Goal: Task Accomplishment & Management: Complete application form

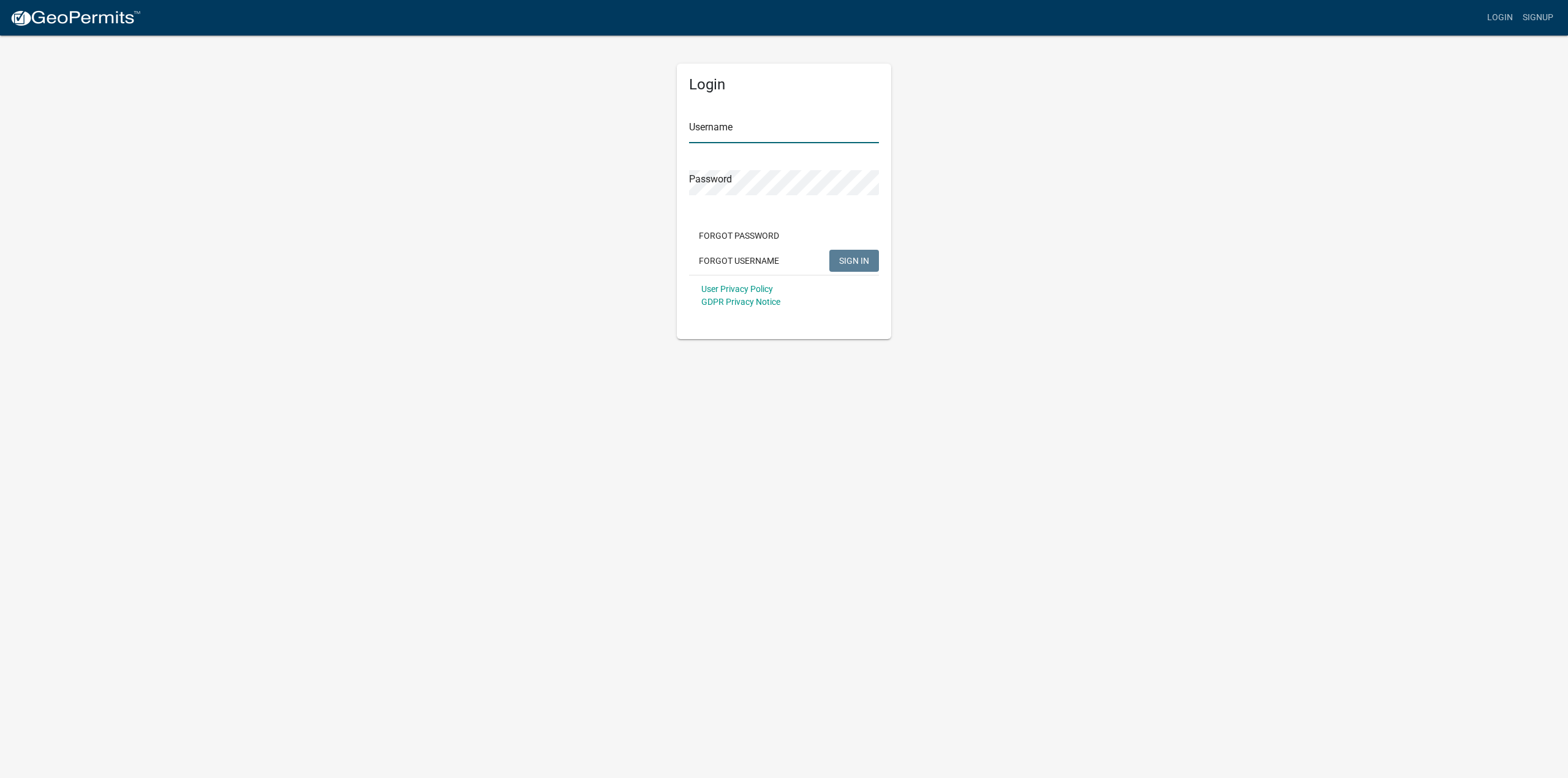
type input "[PERSON_NAME].elec"
click at [866, 263] on span "SIGN IN" at bounding box center [854, 260] width 30 height 10
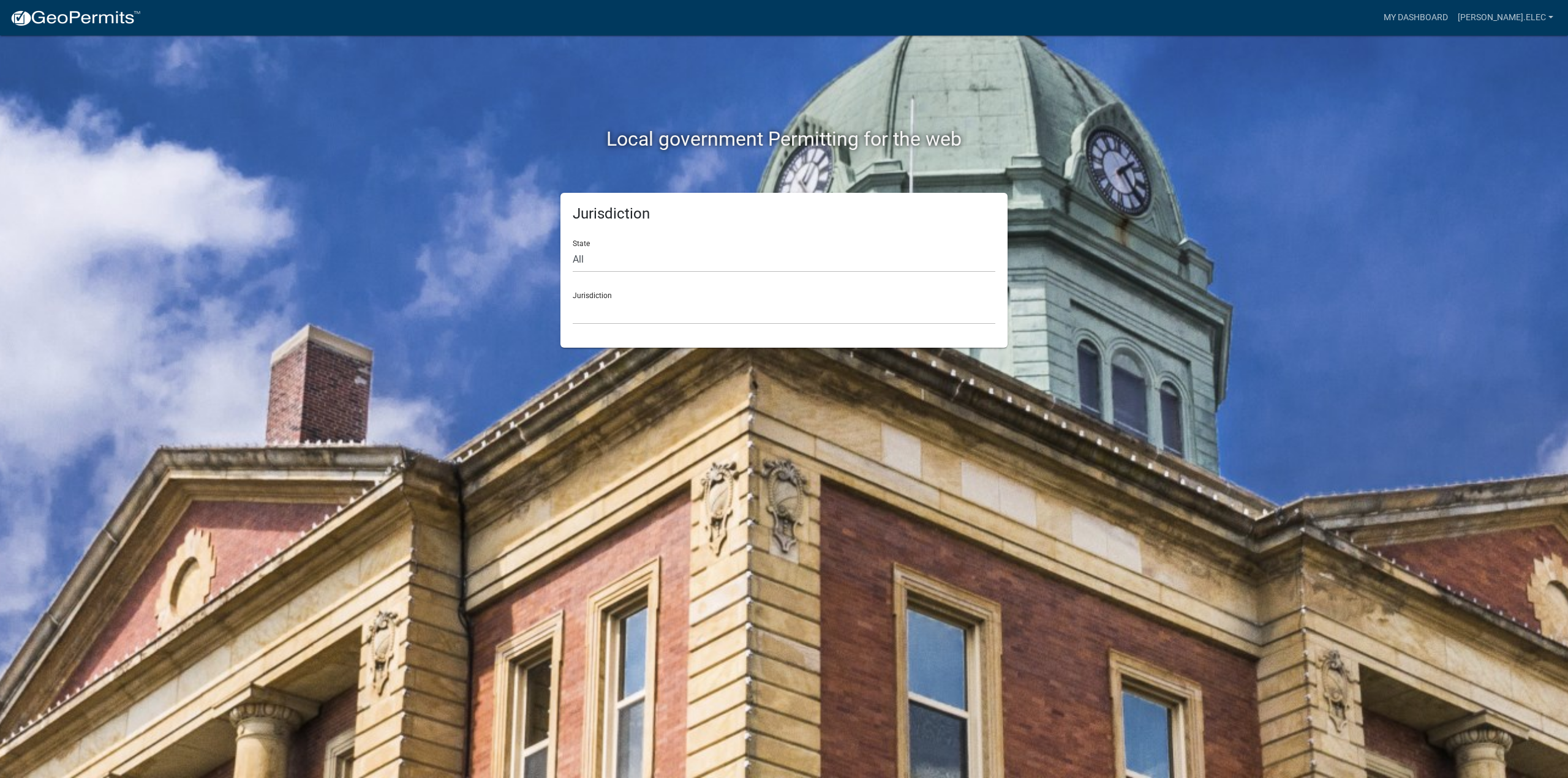
click at [815, 243] on div "State All [US_STATE] [US_STATE] [US_STATE] [US_STATE] [US_STATE] [US_STATE] [US…" at bounding box center [784, 251] width 423 height 42
click at [808, 252] on select "All [US_STATE] [US_STATE] [US_STATE] [US_STATE] [US_STATE] [US_STATE] [US_STATE…" at bounding box center [784, 260] width 423 height 25
select select "[US_STATE]"
click at [573, 248] on select "All [US_STATE] [US_STATE] [US_STATE] [US_STATE] [US_STATE] [US_STATE] [US_STATE…" at bounding box center [784, 260] width 423 height 25
click at [724, 310] on select "City of [GEOGRAPHIC_DATA], [US_STATE] City of [GEOGRAPHIC_DATA], [US_STATE] Cit…" at bounding box center [784, 312] width 423 height 25
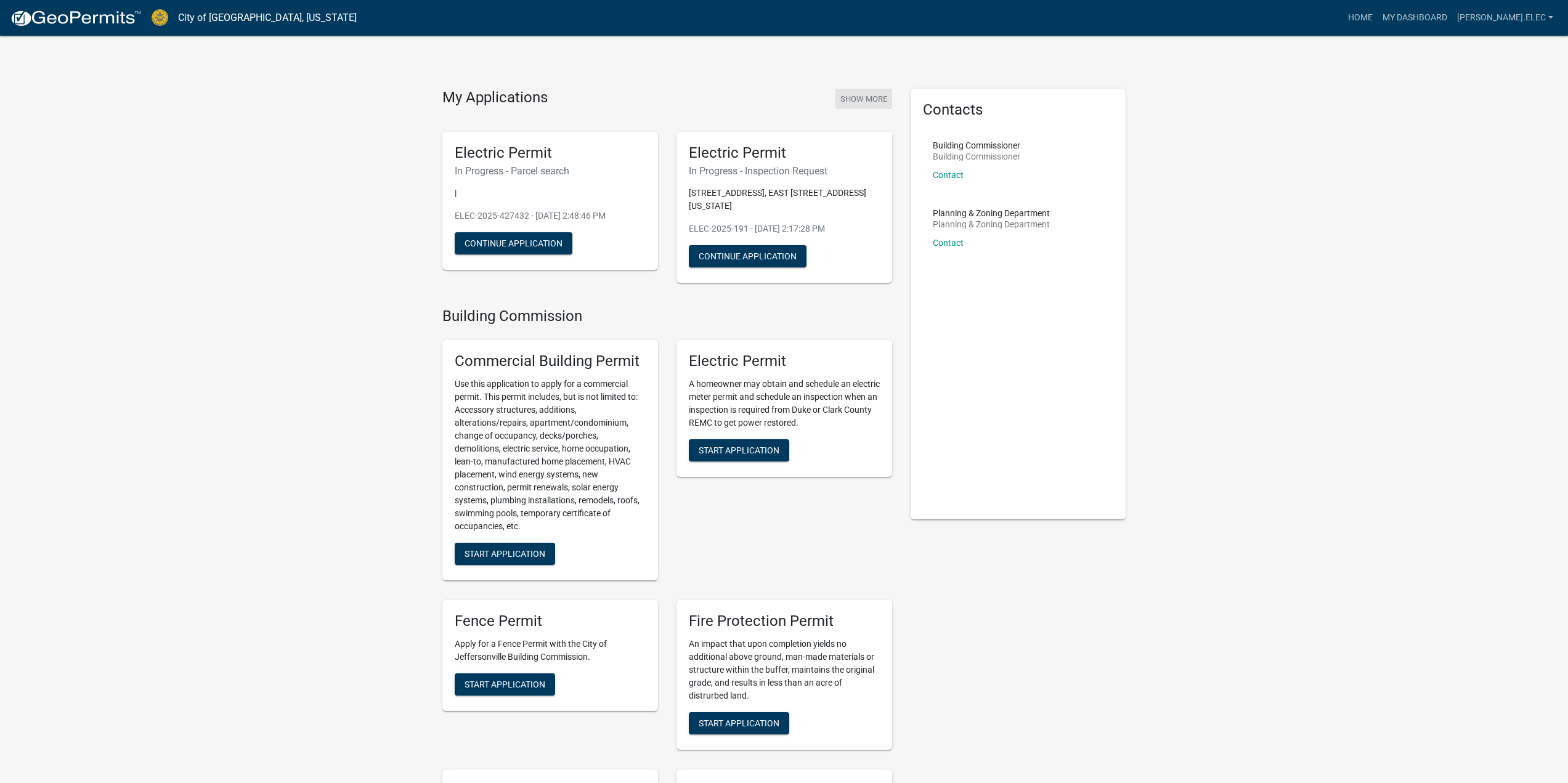
click at [874, 95] on button "Show More" at bounding box center [863, 99] width 56 height 20
click at [754, 455] on span "Start Application" at bounding box center [739, 451] width 81 height 10
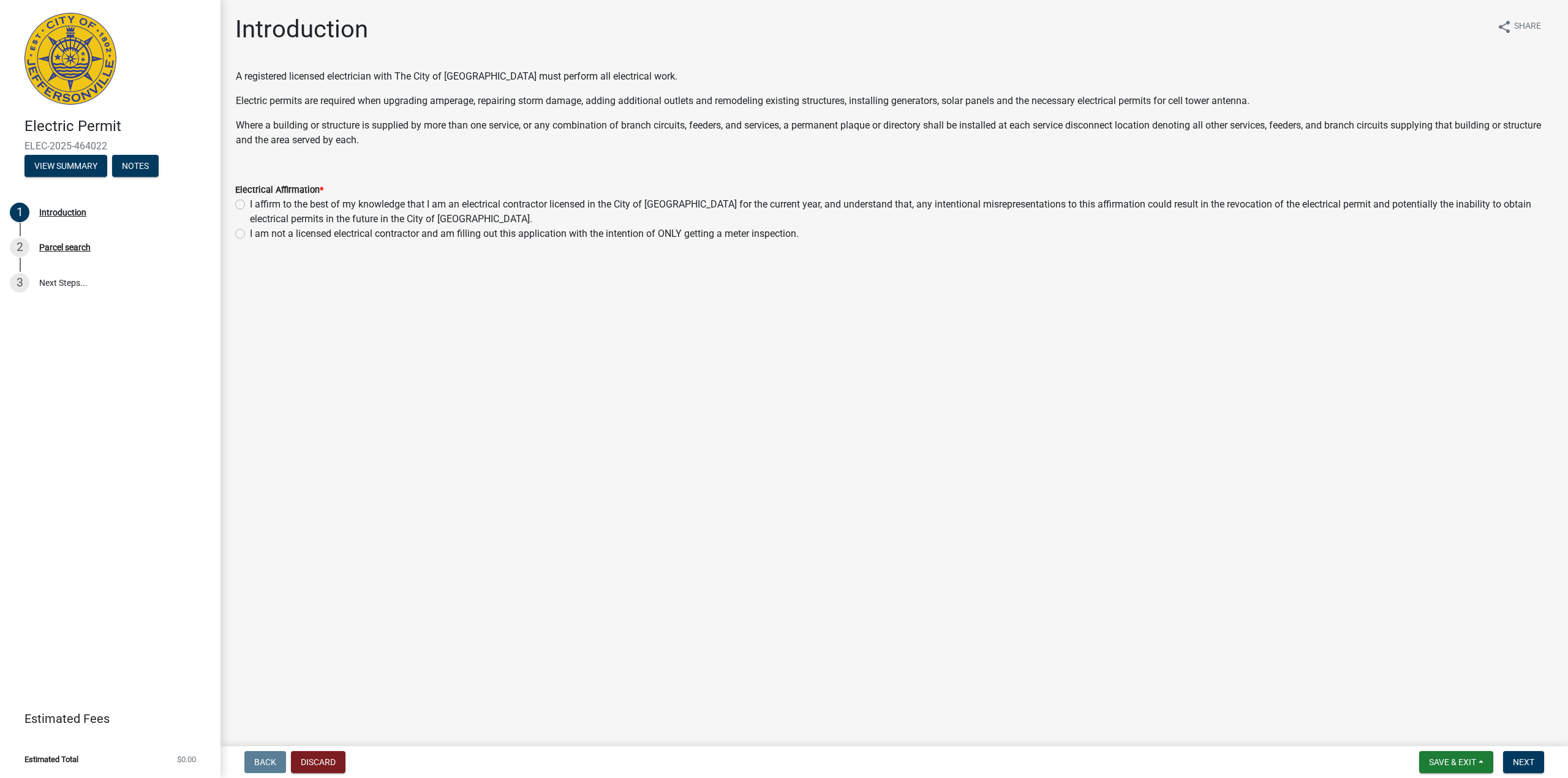
click at [497, 199] on label "I affirm to the best of my knowledge that I am an electrical contractor license…" at bounding box center [901, 212] width 1303 height 30
click at [257, 199] on input "I affirm to the best of my knowledge that I am an electrical contractor license…" at bounding box center [254, 201] width 8 height 8
radio input "true"
click at [1535, 763] on button "Next" at bounding box center [1523, 762] width 41 height 22
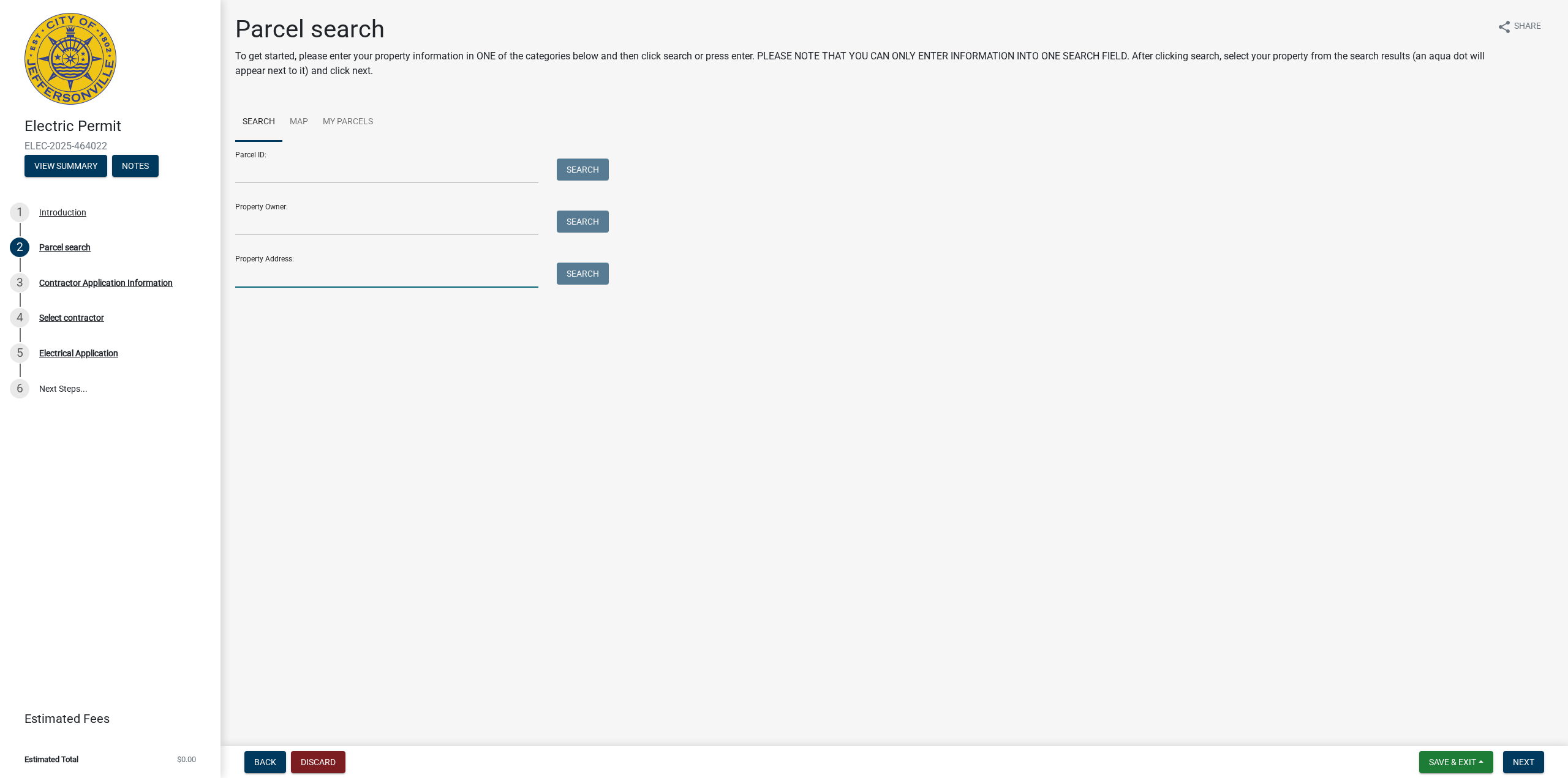
click at [314, 279] on input "Property Address:" at bounding box center [386, 275] width 303 height 25
click at [605, 271] on button "Search" at bounding box center [583, 273] width 52 height 22
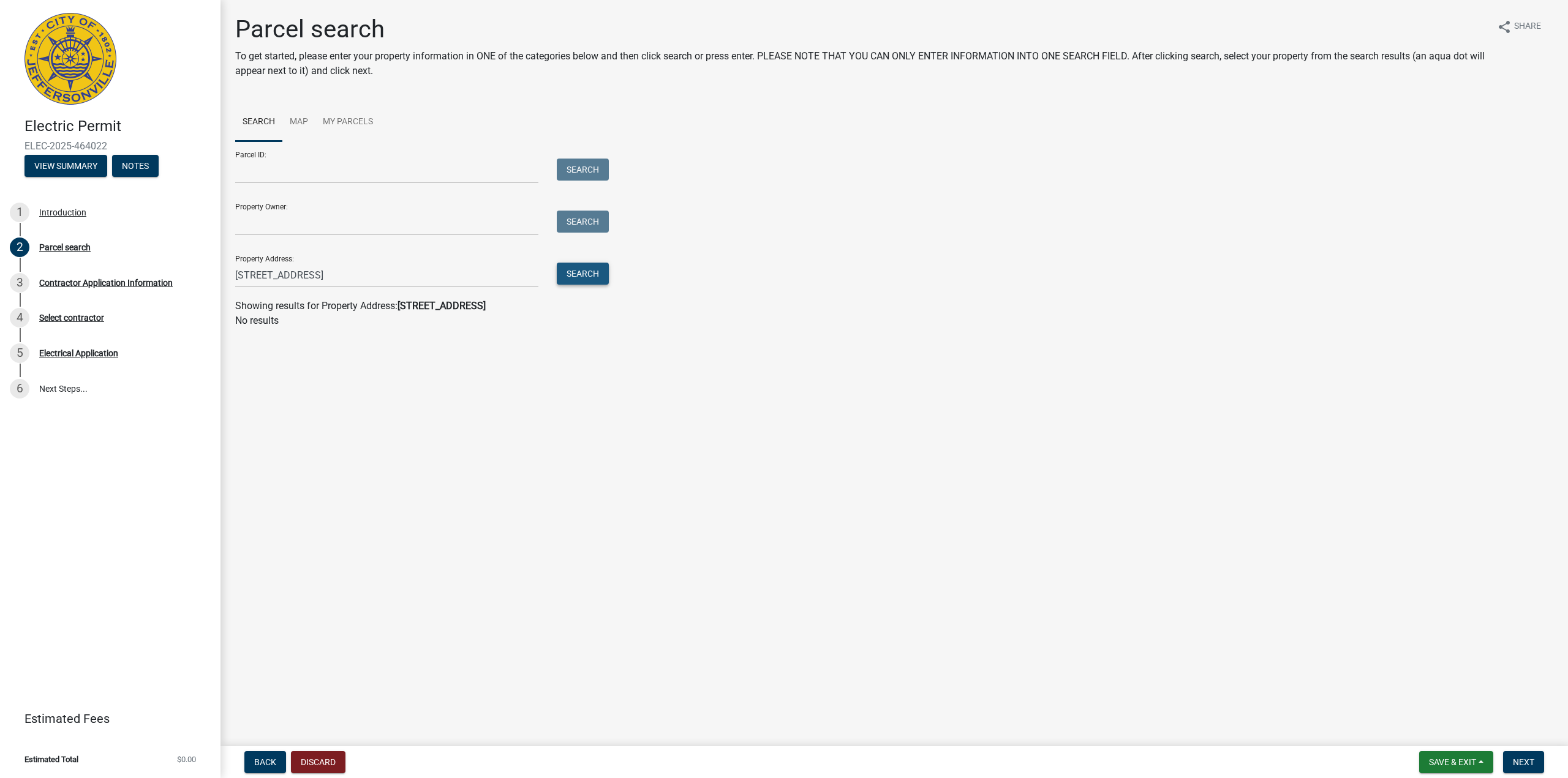
click at [605, 271] on button "Search" at bounding box center [583, 273] width 52 height 22
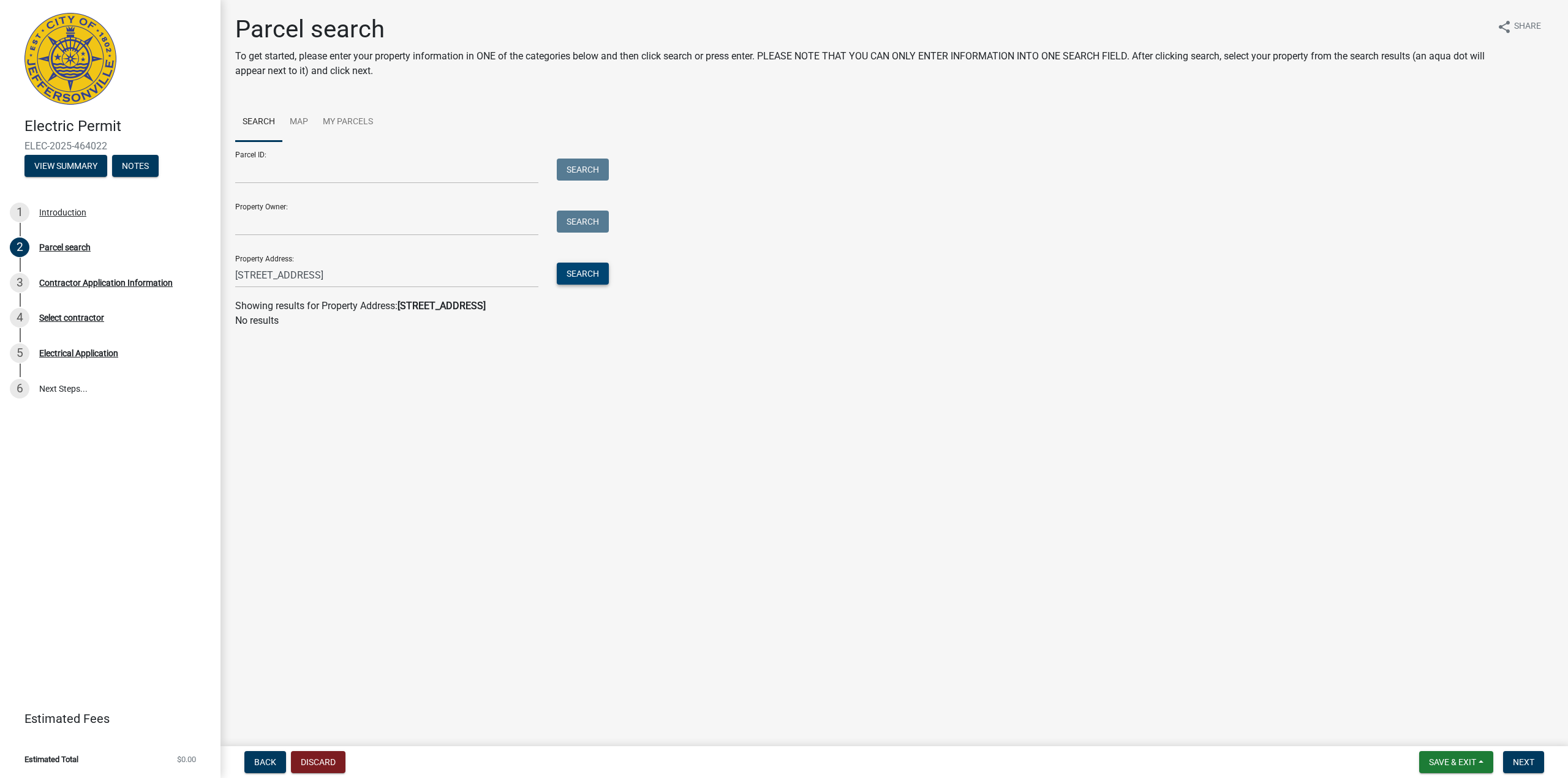
click at [605, 271] on button "Search" at bounding box center [583, 273] width 52 height 22
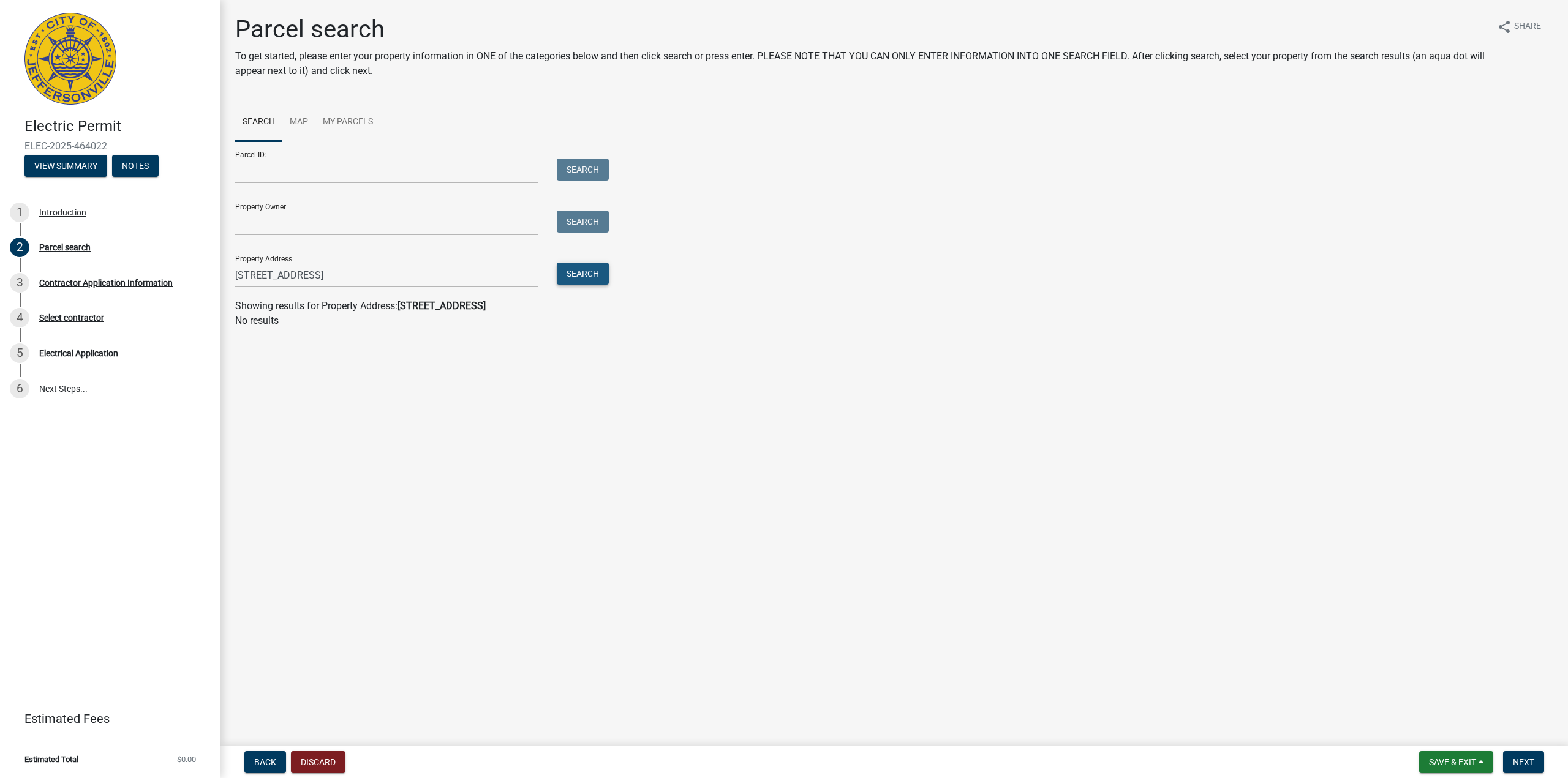
click at [605, 271] on button "Search" at bounding box center [583, 273] width 52 height 22
click at [493, 271] on input "[STREET_ADDRESS]" at bounding box center [386, 275] width 303 height 25
click at [423, 276] on input "[STREET_ADDRESS]" at bounding box center [386, 275] width 303 height 25
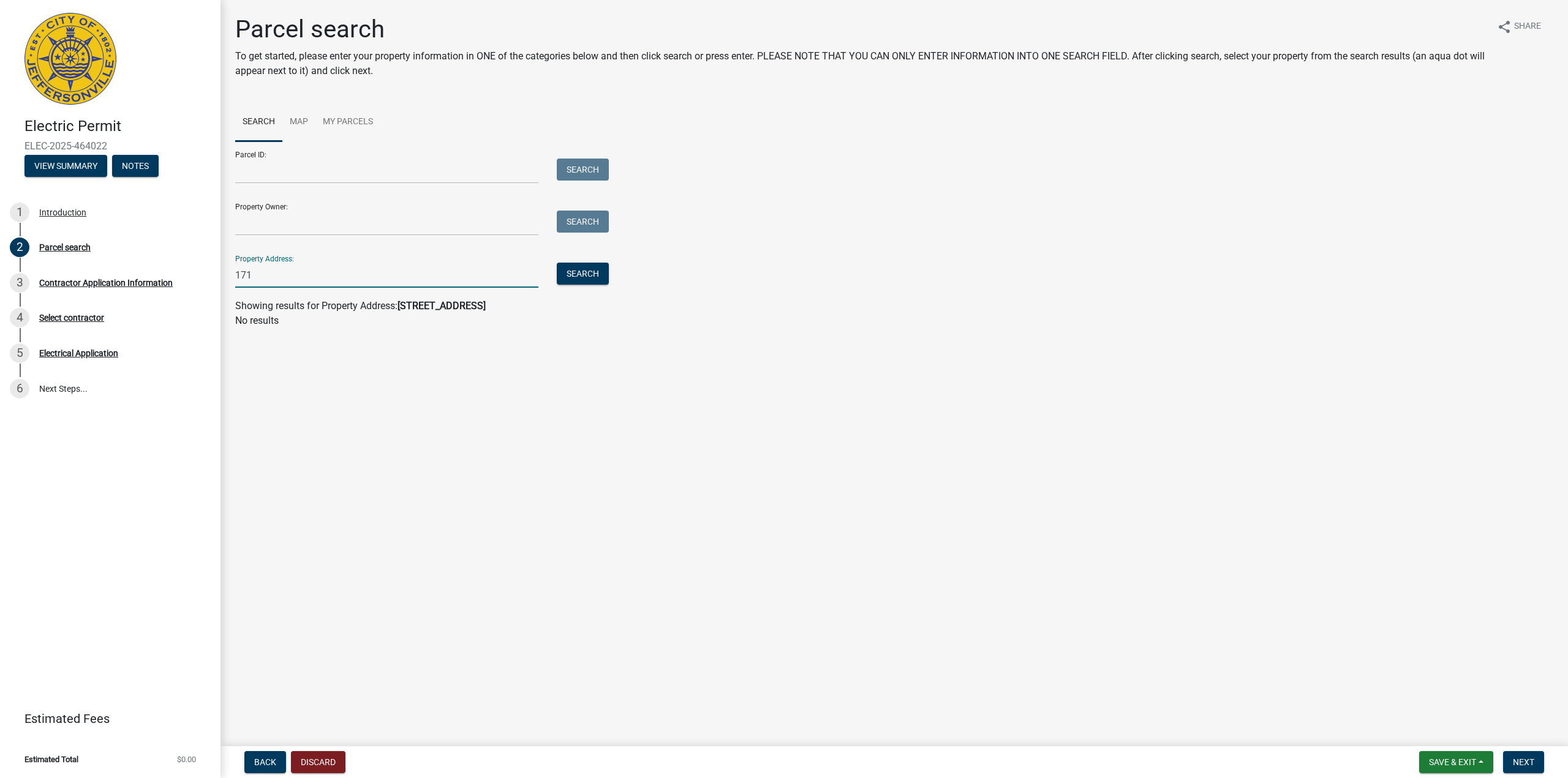
type input "1710"
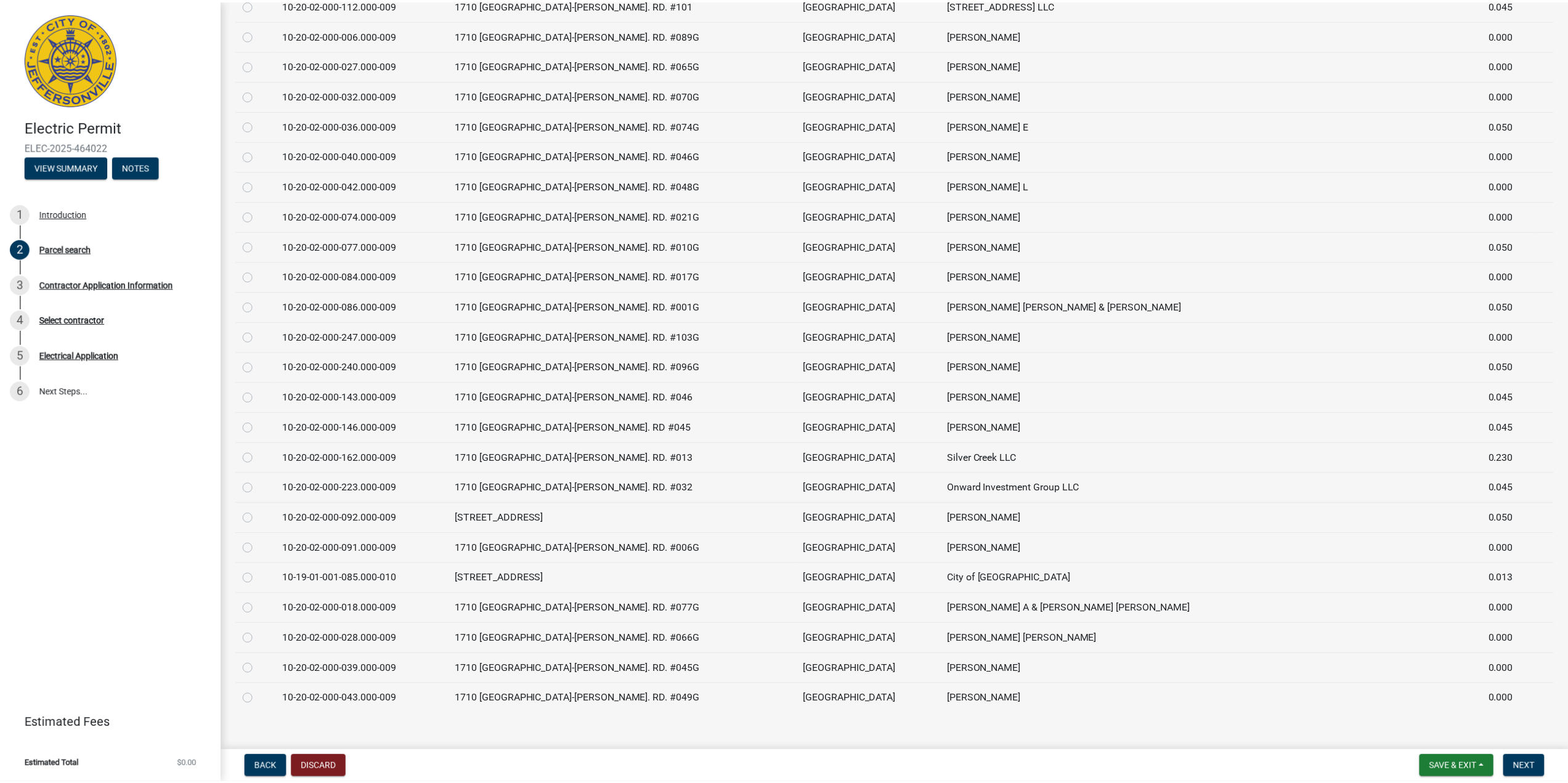
scroll to position [5685, 0]
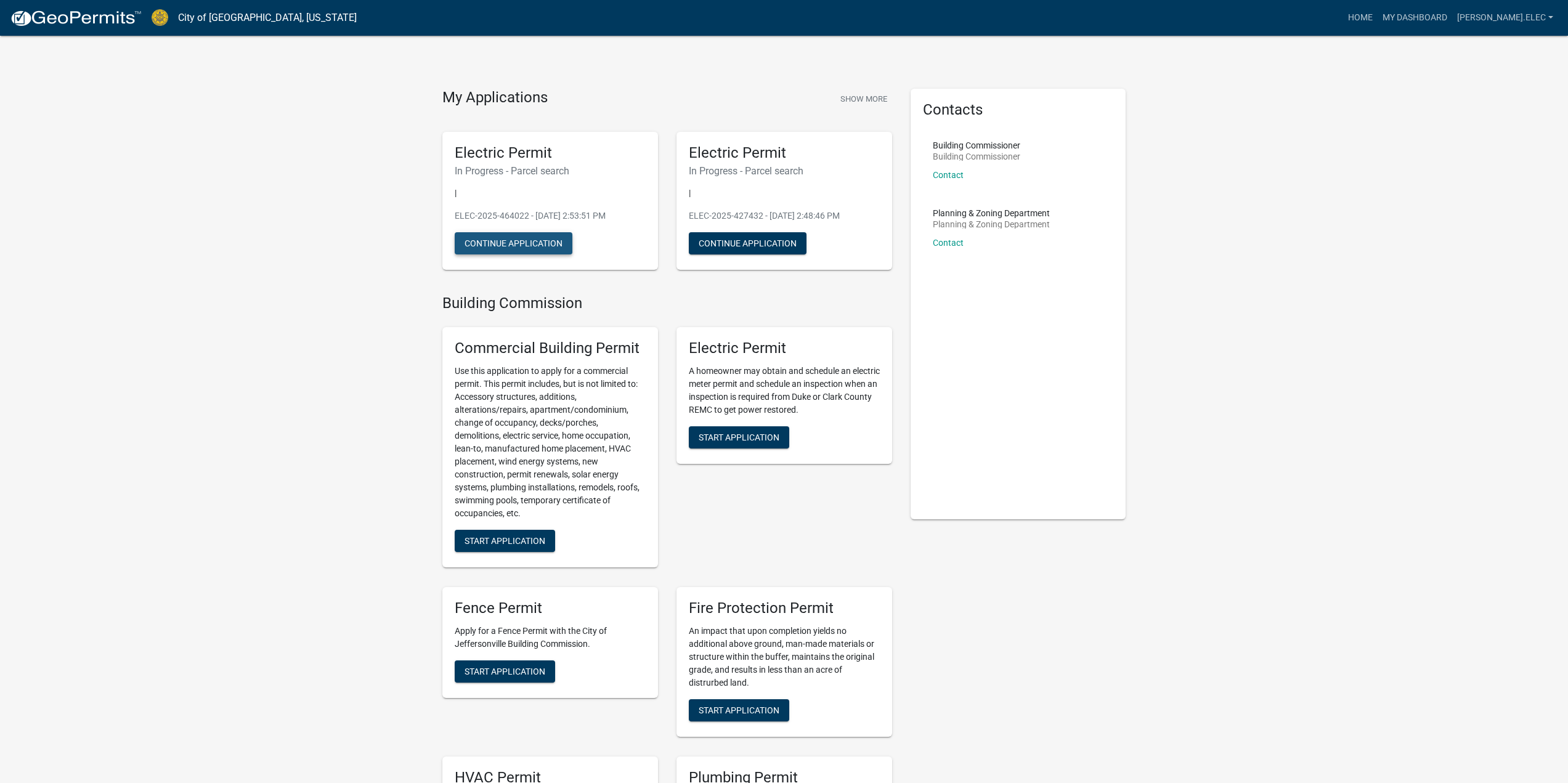
click at [516, 248] on button "Continue Application" at bounding box center [514, 243] width 118 height 22
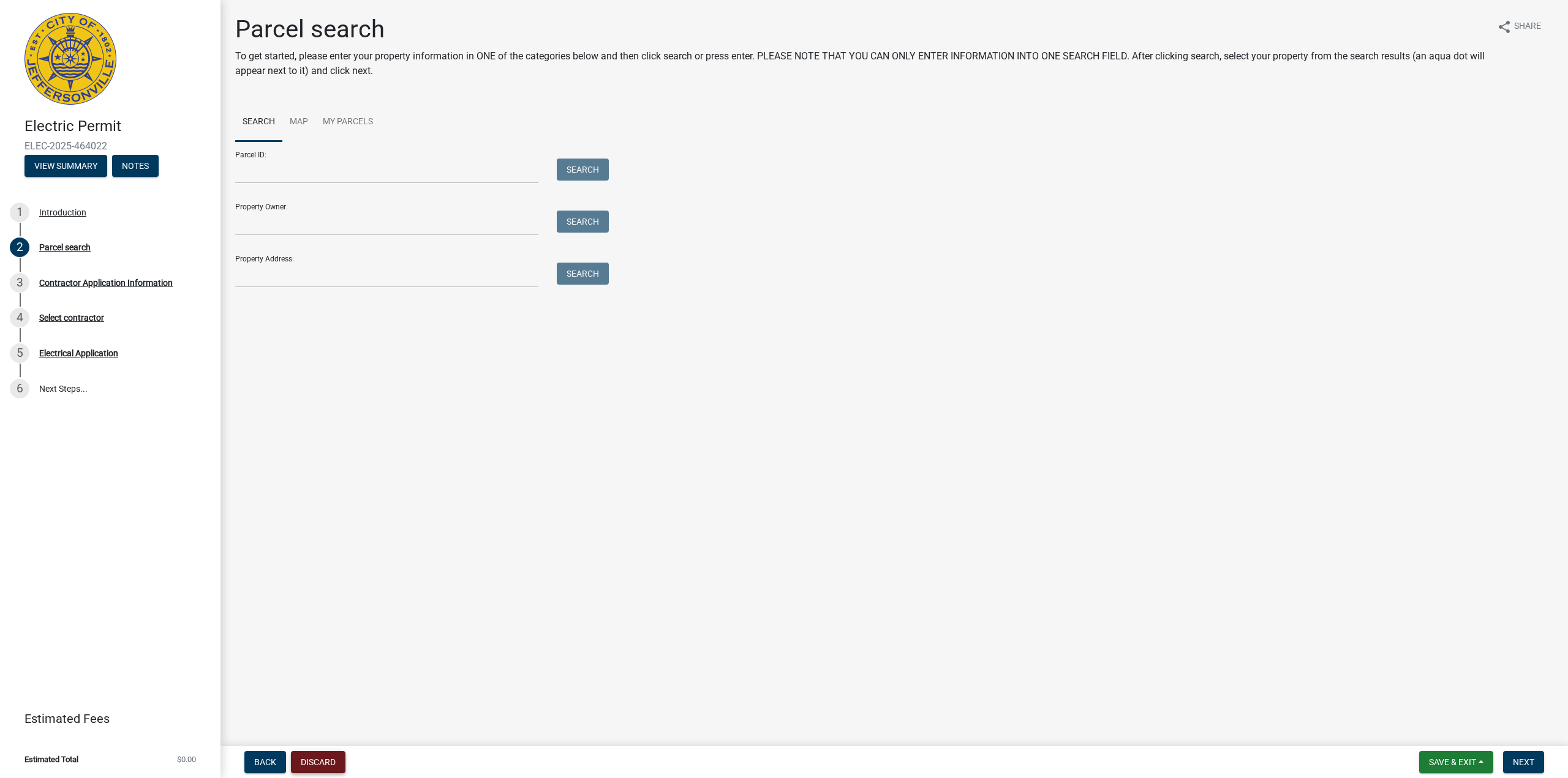
click at [334, 762] on button "Discard" at bounding box center [318, 762] width 54 height 22
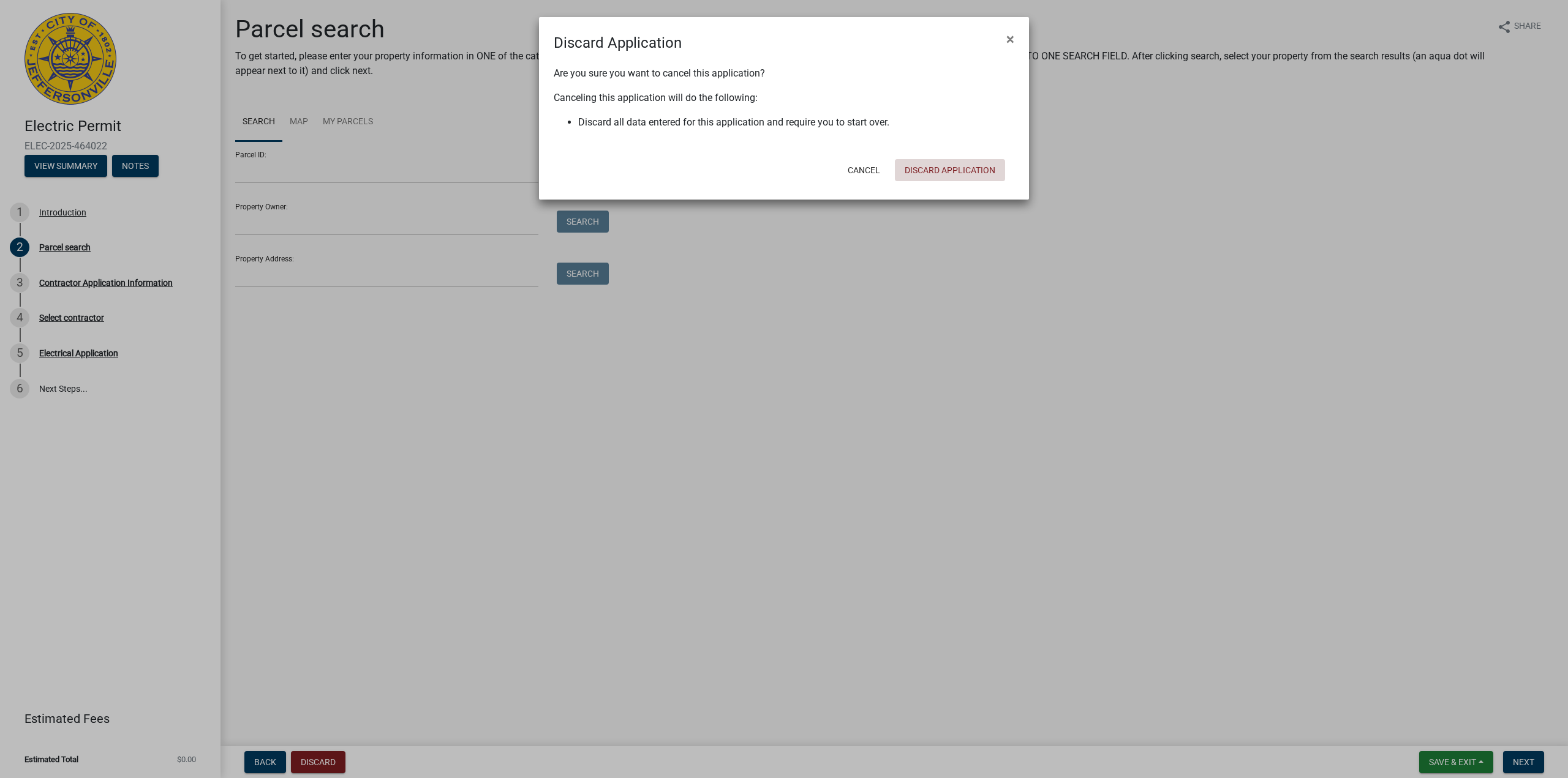
click at [989, 172] on button "Discard Application" at bounding box center [950, 170] width 111 height 22
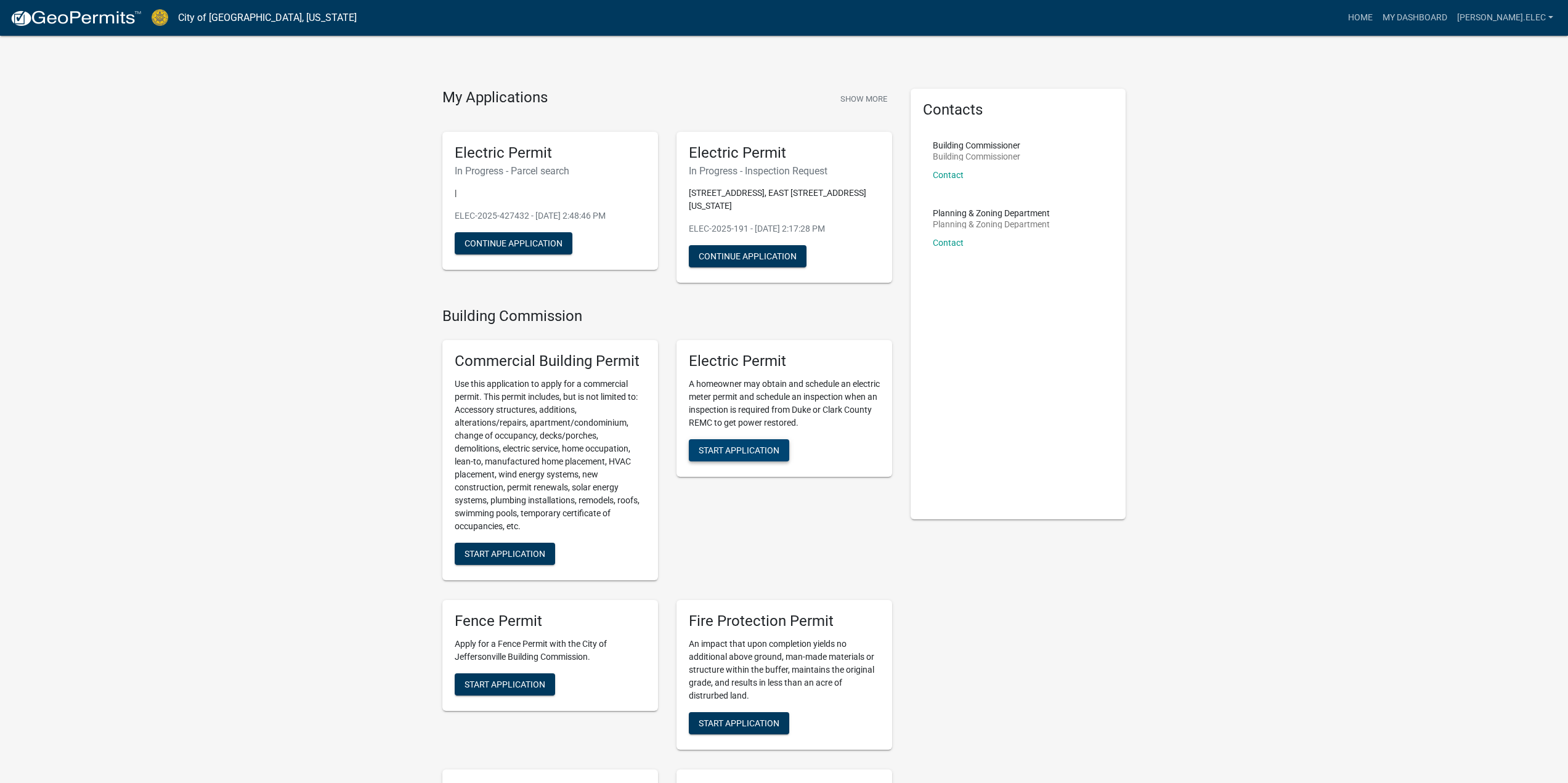
click at [779, 460] on button "Start Application" at bounding box center [739, 450] width 100 height 22
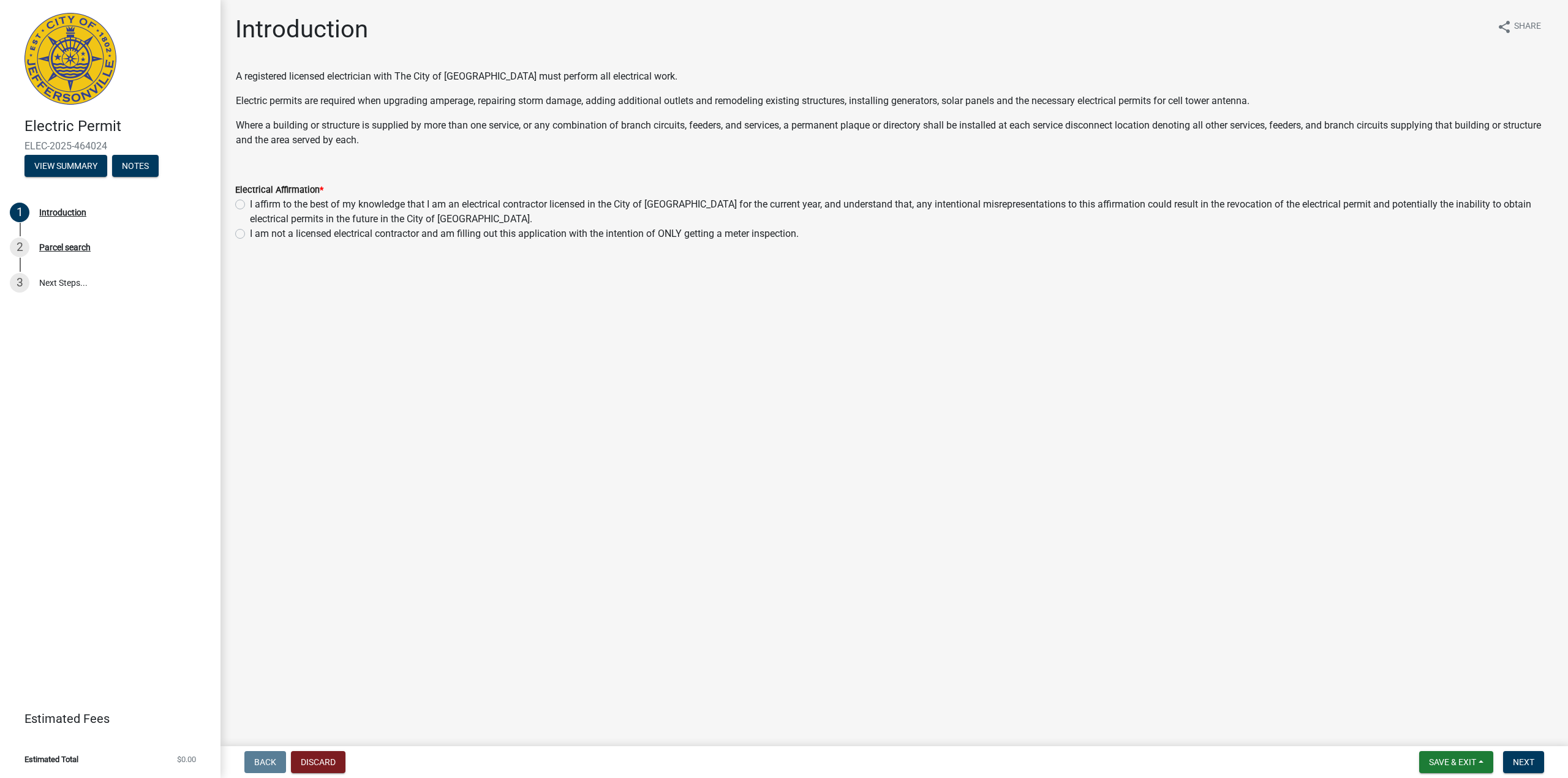
click at [384, 206] on label "I affirm to the best of my knowledge that I am an electrical contractor license…" at bounding box center [901, 212] width 1303 height 30
click at [257, 205] on input "I affirm to the best of my knowledge that I am an electrical contractor license…" at bounding box center [254, 201] width 8 height 8
radio input "true"
click at [1518, 763] on span "Next" at bounding box center [1523, 762] width 21 height 10
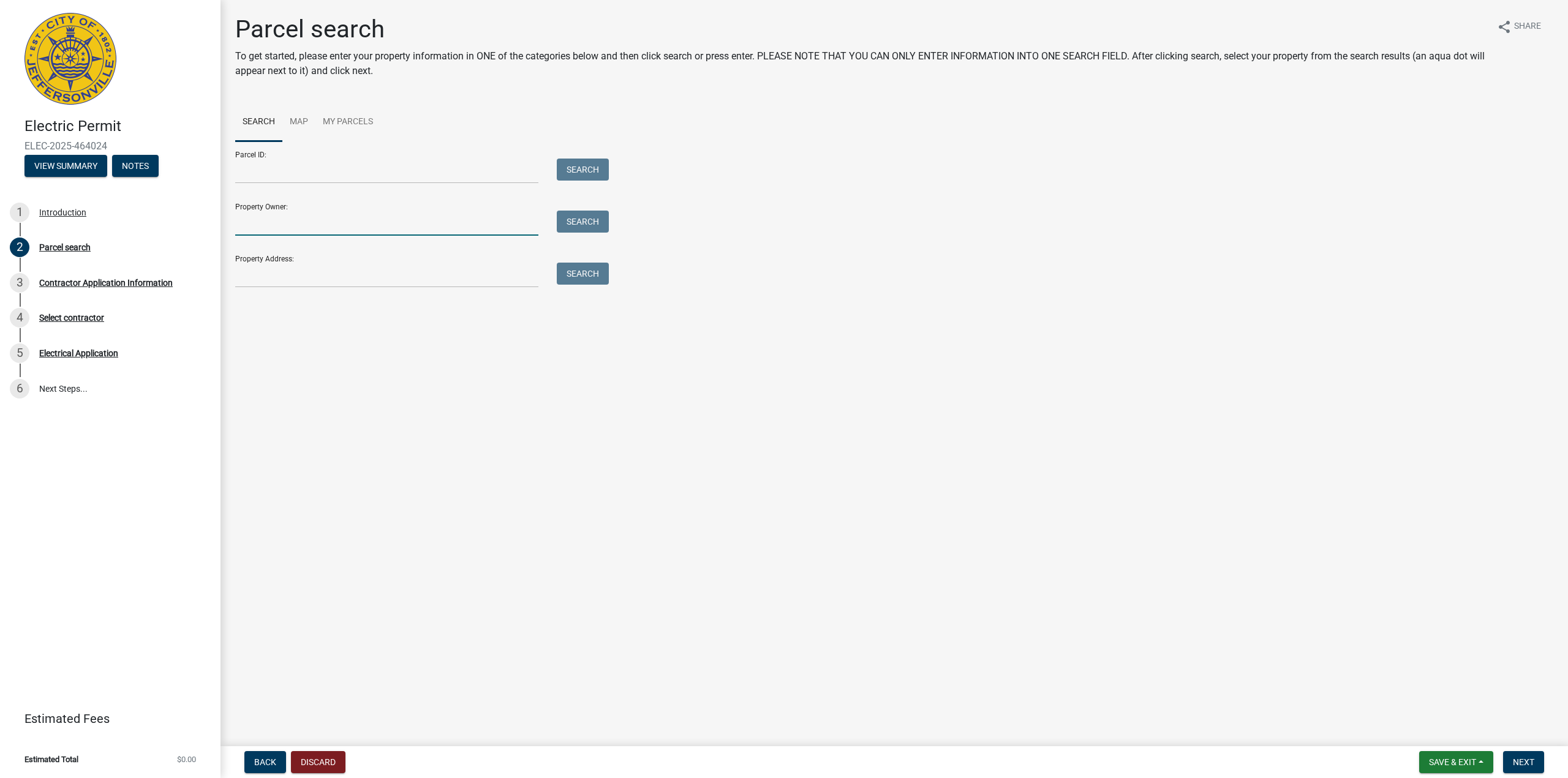
click at [442, 213] on input "Property Owner:" at bounding box center [386, 223] width 303 height 25
click at [324, 275] on input "Property Address:" at bounding box center [386, 275] width 303 height 25
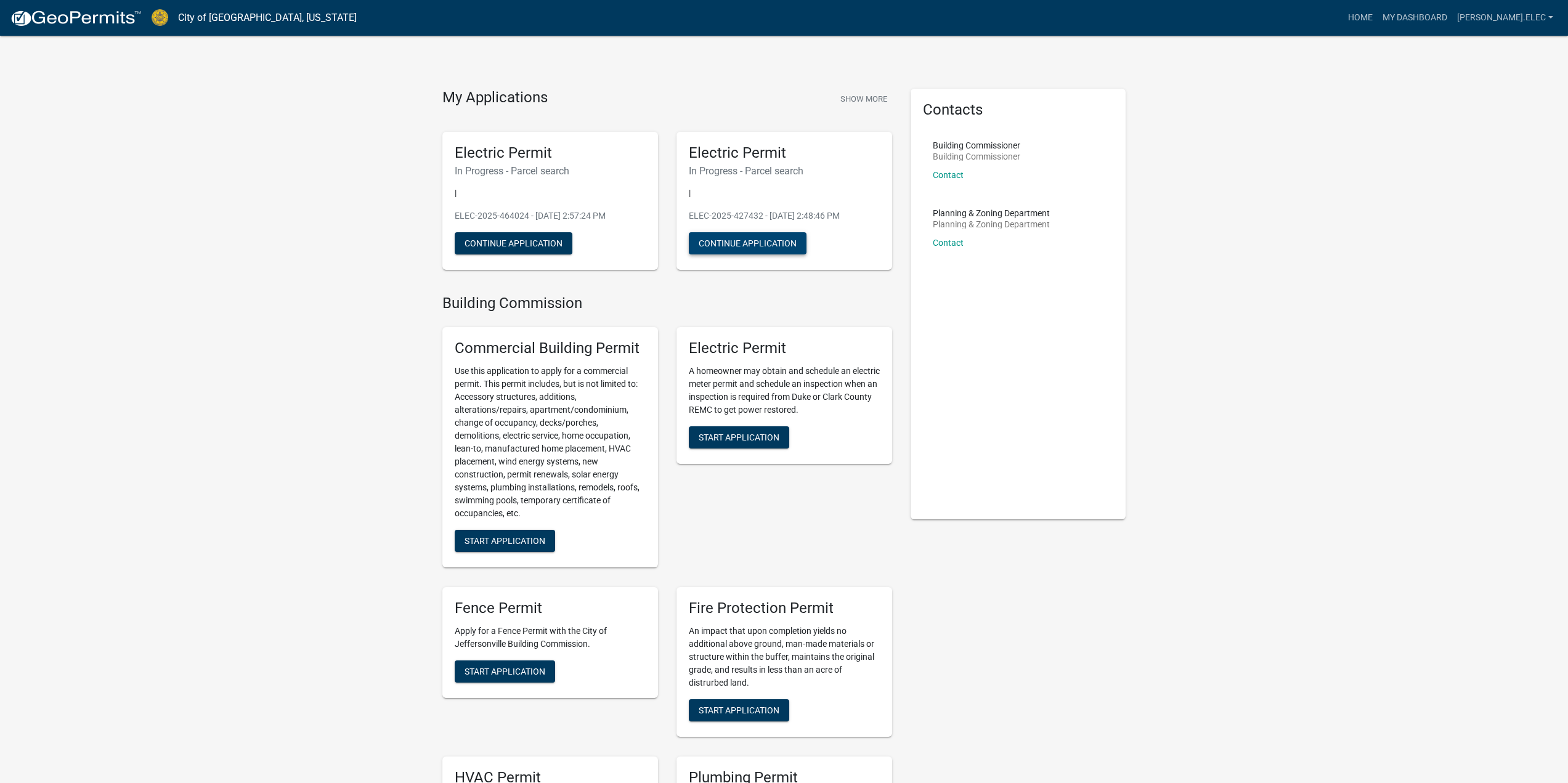
click at [770, 232] on button "Continue Application" at bounding box center [748, 243] width 118 height 22
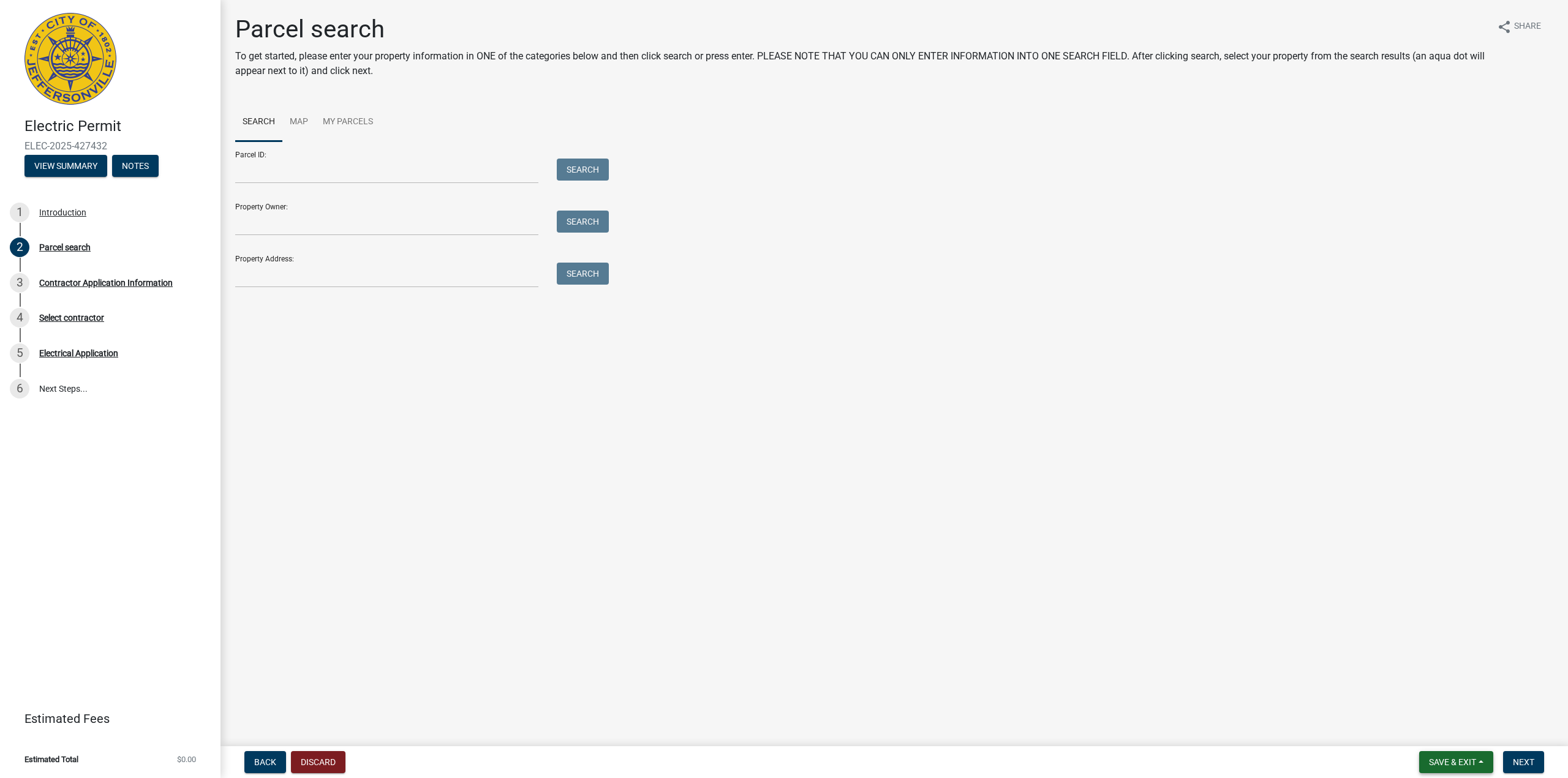
click at [1483, 759] on button "Save & Exit" at bounding box center [1456, 762] width 74 height 22
click at [341, 757] on button "Discard" at bounding box center [318, 762] width 54 height 22
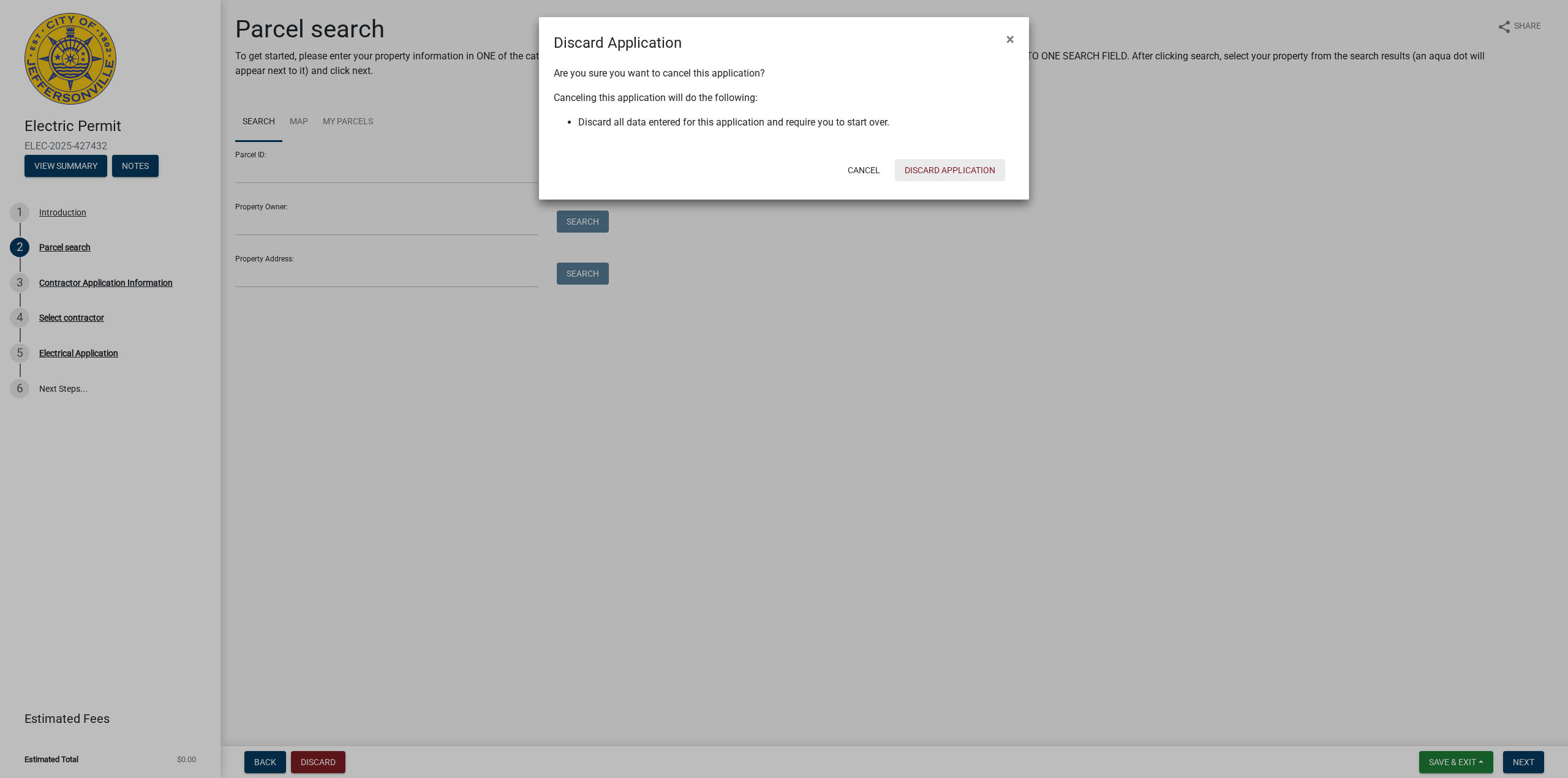
click at [972, 168] on button "Discard Application" at bounding box center [950, 170] width 111 height 22
